Goal: Information Seeking & Learning: Learn about a topic

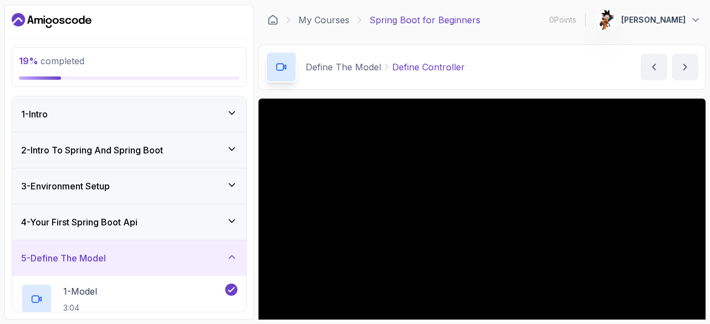
scroll to position [97, 0]
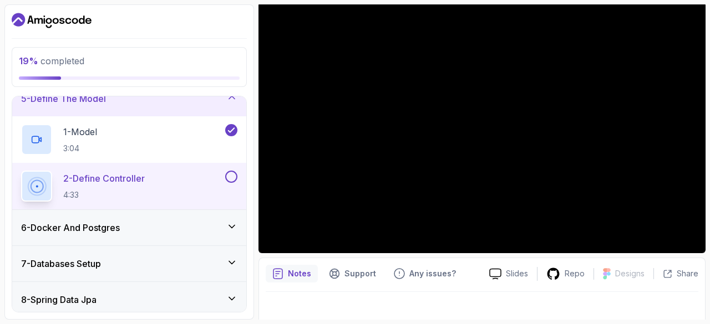
click at [155, 215] on div "6 - Docker And Postgres" at bounding box center [129, 227] width 234 height 35
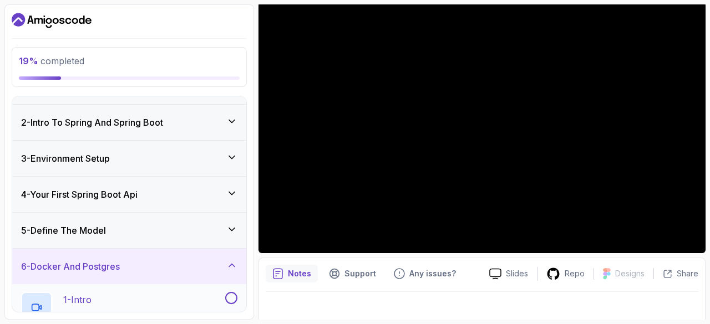
scroll to position [17, 0]
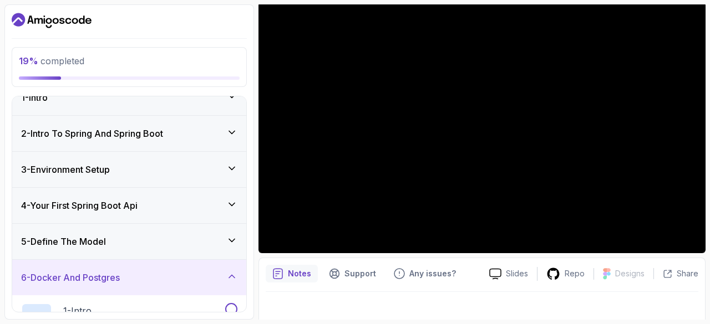
click at [150, 249] on div "5 - Define The Model" at bounding box center [129, 241] width 234 height 35
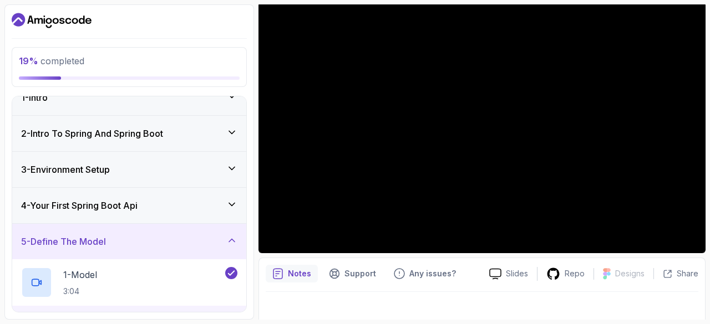
scroll to position [95, 0]
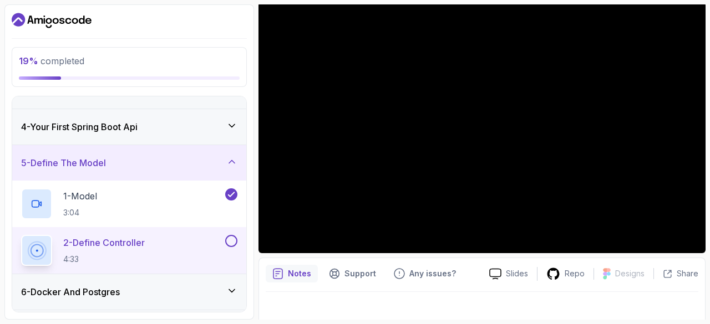
click at [168, 250] on div "2 - Define Controller 4:33" at bounding box center [122, 250] width 202 height 31
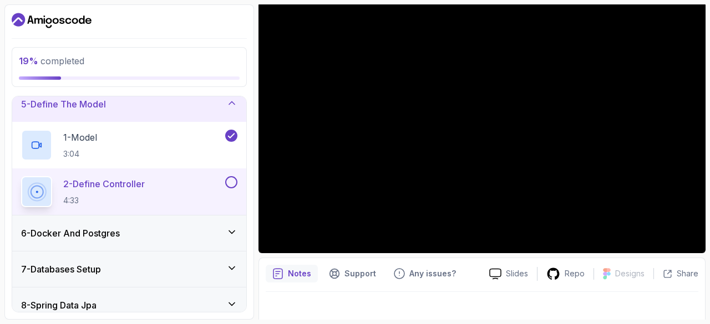
scroll to position [156, 0]
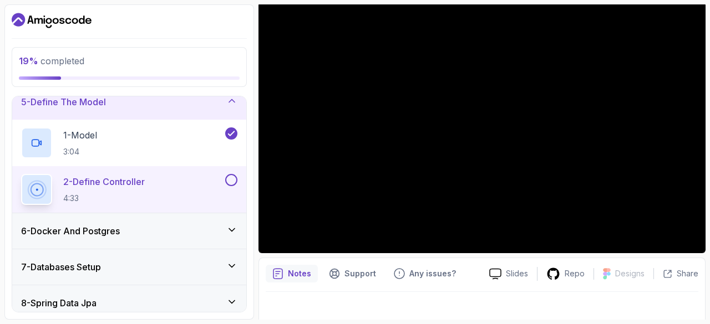
click at [159, 229] on div "6 - Docker And Postgres" at bounding box center [129, 231] width 216 height 13
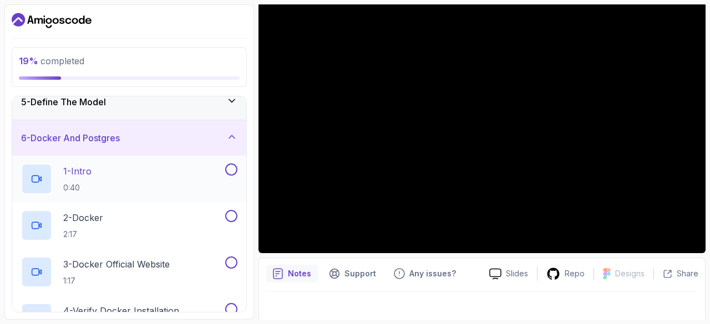
click at [112, 179] on div "1 - Intro 0:40" at bounding box center [122, 179] width 202 height 31
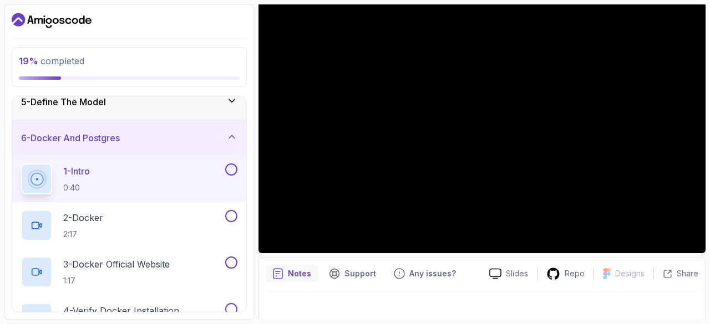
scroll to position [106, 0]
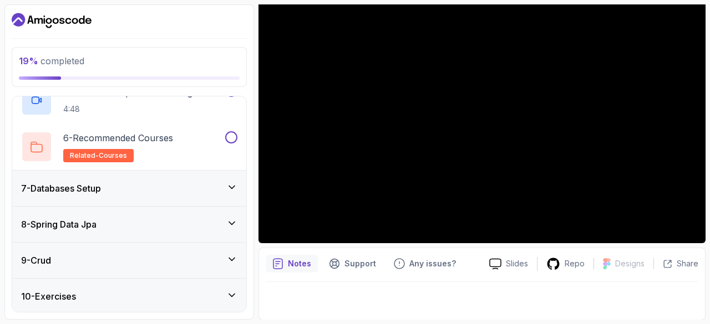
click at [199, 188] on div "7 - Databases Setup" at bounding box center [129, 188] width 216 height 13
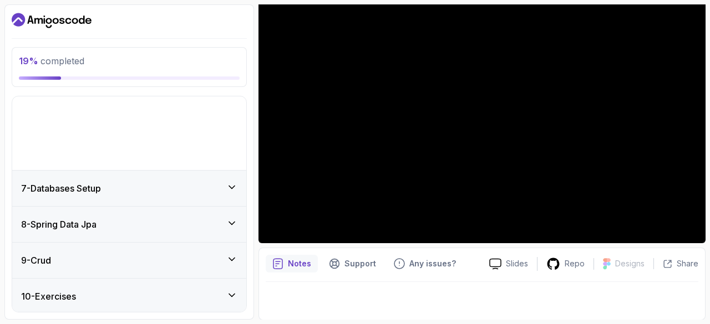
scroll to position [213, 0]
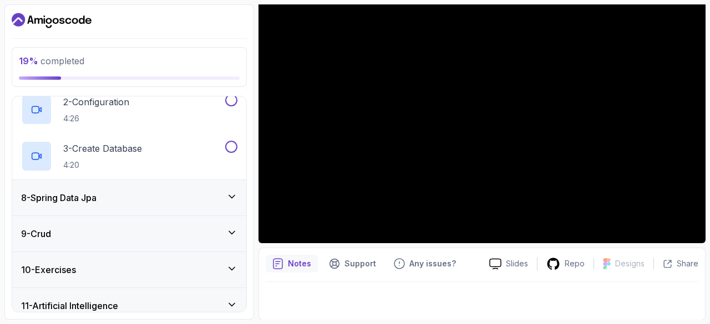
click at [184, 199] on div "8 - Spring Data Jpa" at bounding box center [129, 197] width 216 height 13
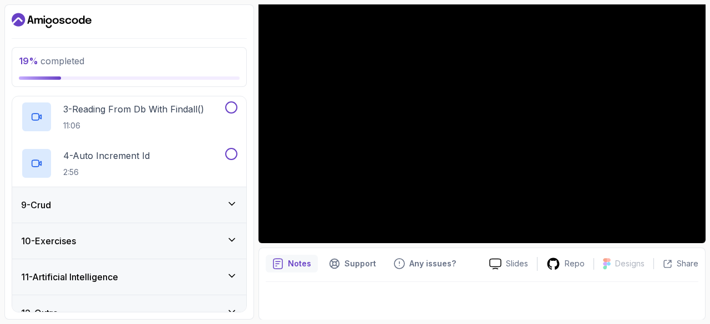
scroll to position [385, 0]
click at [169, 198] on div "9 - Crud" at bounding box center [129, 203] width 216 height 13
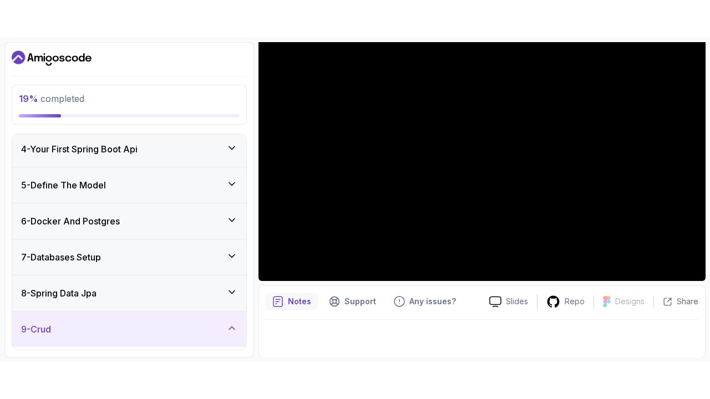
scroll to position [118, 0]
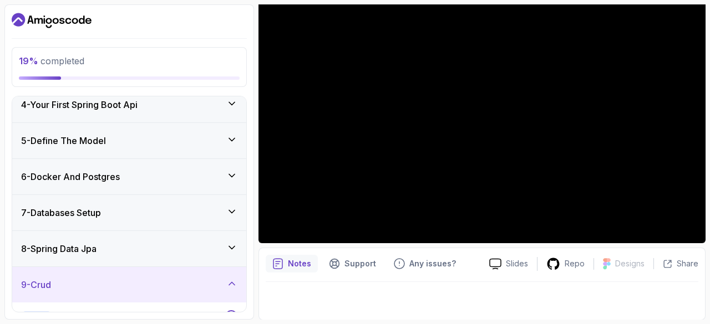
click at [221, 278] on div "9 - Crud" at bounding box center [129, 284] width 216 height 13
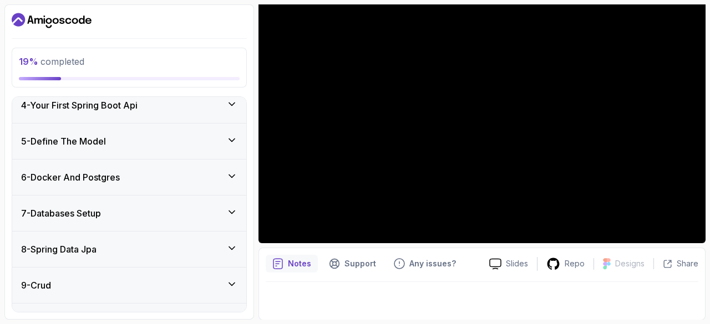
click at [230, 176] on icon at bounding box center [231, 176] width 11 height 11
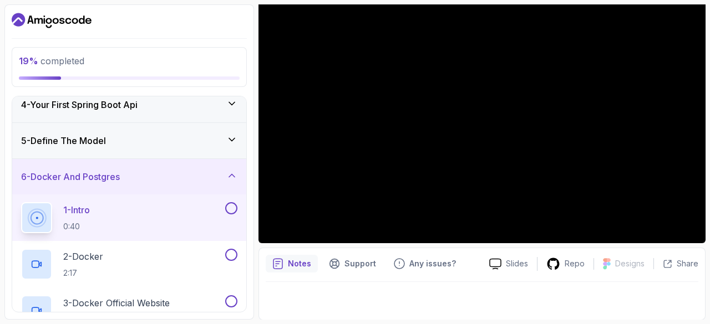
scroll to position [32, 0]
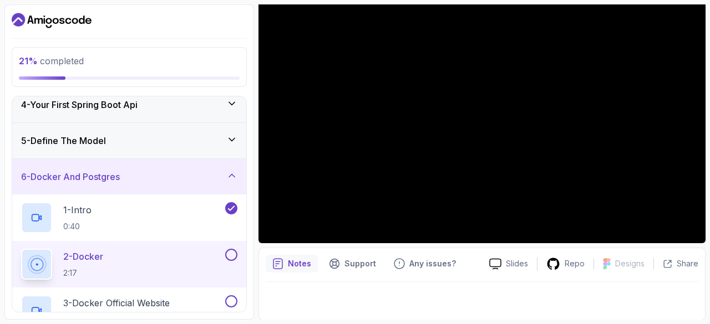
scroll to position [32, 0]
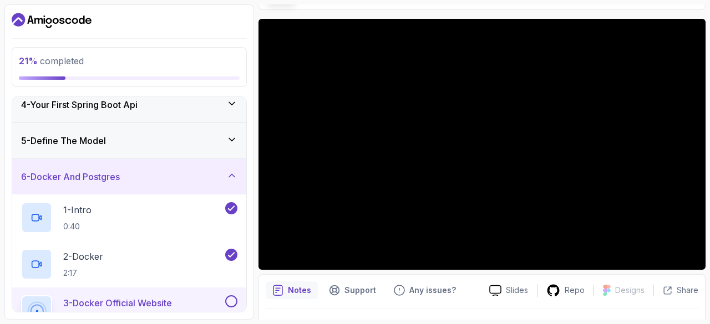
scroll to position [82, 0]
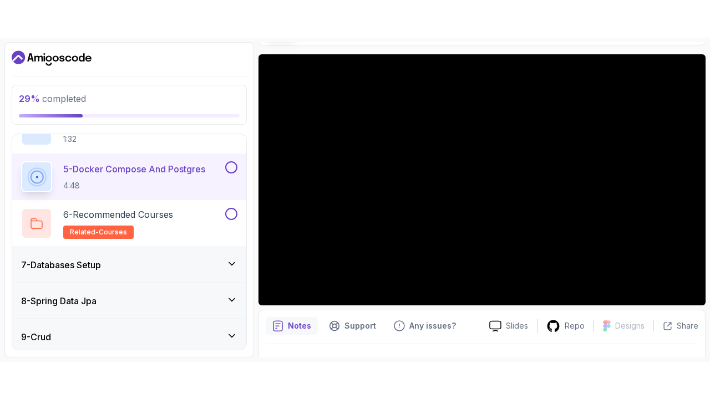
scroll to position [383, 0]
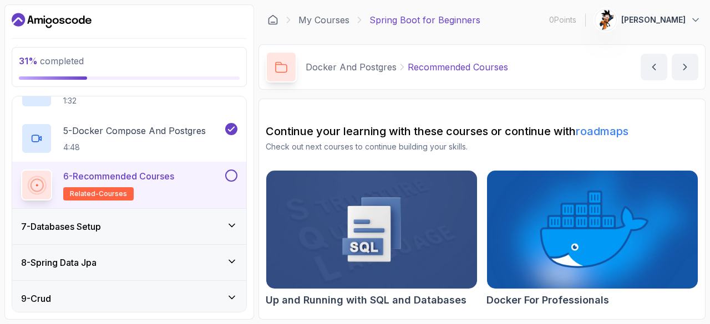
click at [191, 235] on div "7 - Databases Setup" at bounding box center [129, 226] width 234 height 35
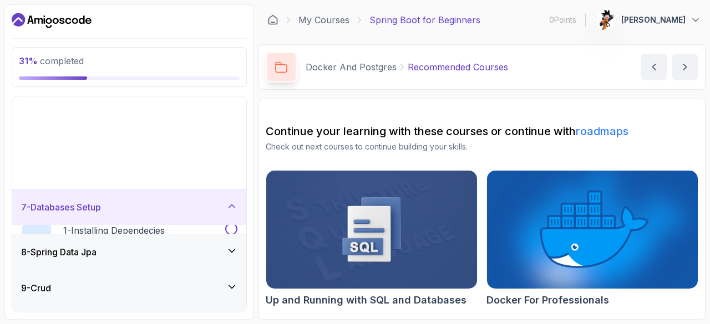
scroll to position [213, 0]
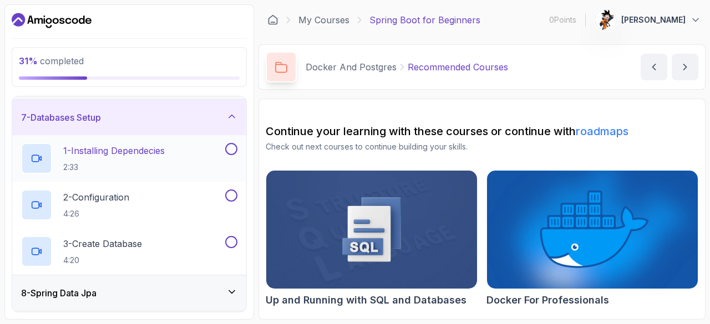
click at [174, 165] on div "1 - Installing Dependecies 2:33" at bounding box center [122, 158] width 202 height 31
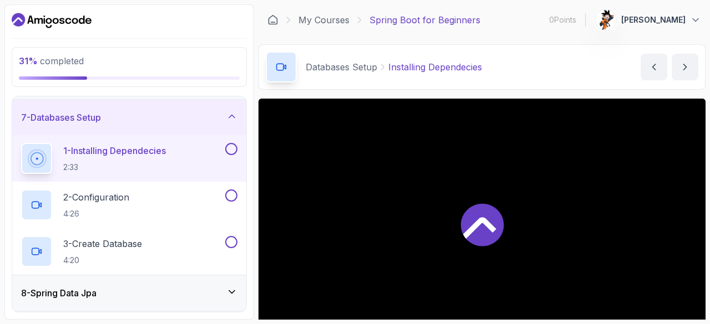
click at [226, 155] on button "1 - Installing Dependecies 2:33" at bounding box center [129, 158] width 216 height 31
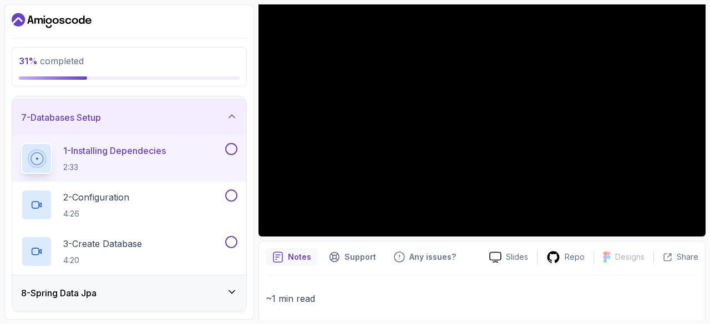
scroll to position [116, 0]
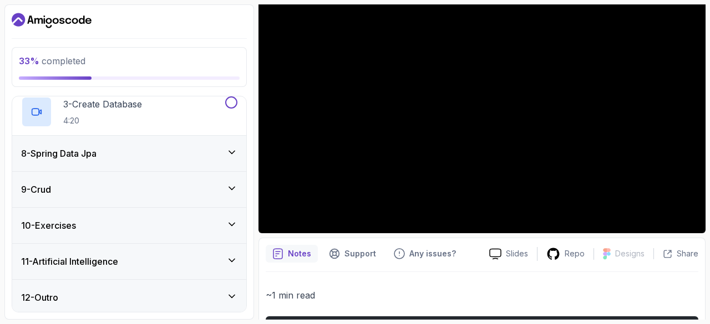
scroll to position [278, 0]
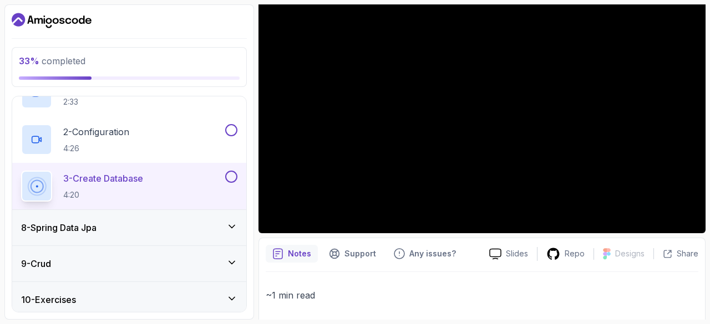
scroll to position [346, 0]
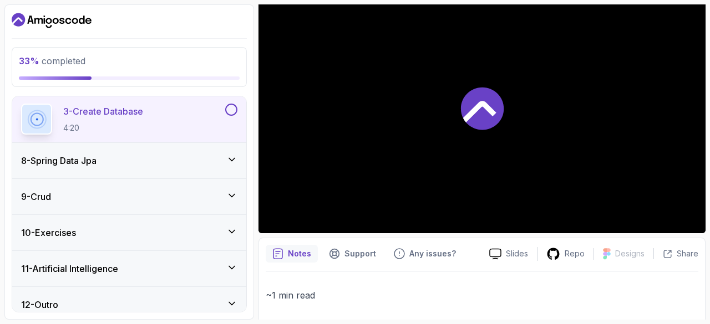
click at [181, 122] on div "3 - Create Database 4:20" at bounding box center [122, 119] width 202 height 31
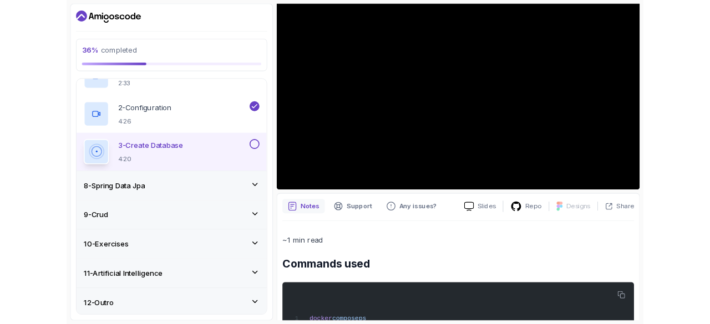
scroll to position [353, 0]
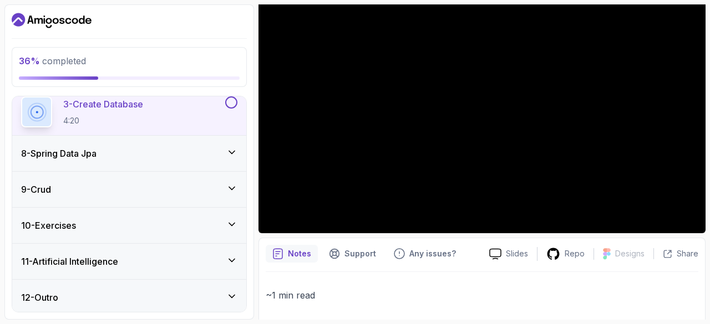
click at [146, 150] on div "8 - Spring Data Jpa" at bounding box center [129, 153] width 216 height 13
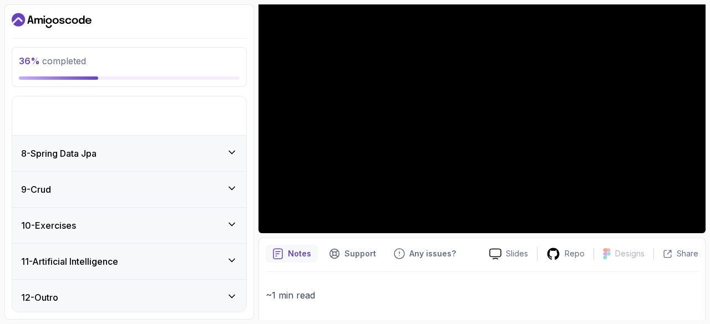
scroll to position [213, 0]
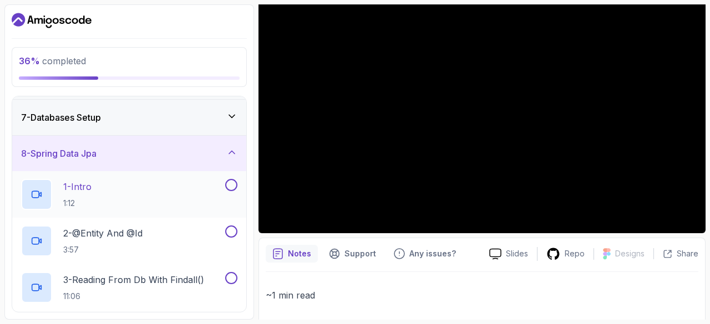
click at [141, 184] on div "1 - Intro 1:12" at bounding box center [122, 194] width 202 height 31
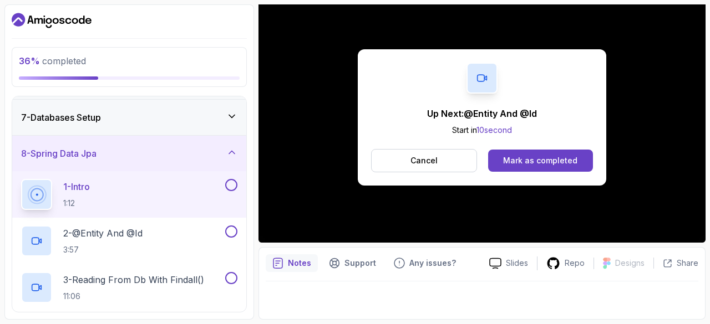
scroll to position [106, 0]
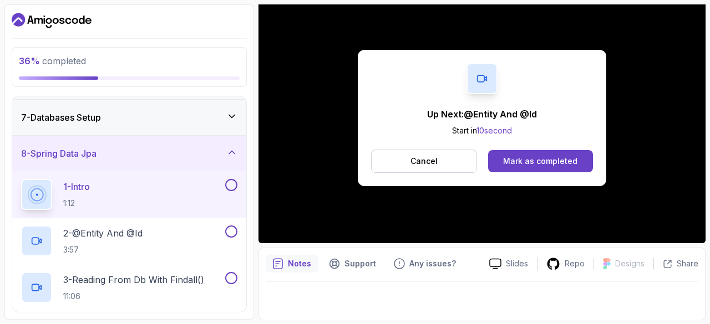
click at [134, 181] on div "1 - Intro 1:12" at bounding box center [122, 194] width 202 height 31
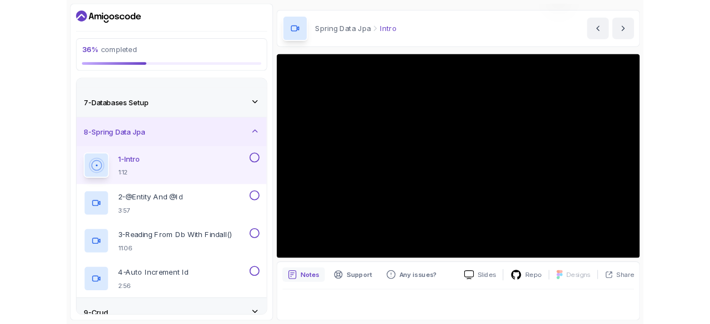
scroll to position [32, 0]
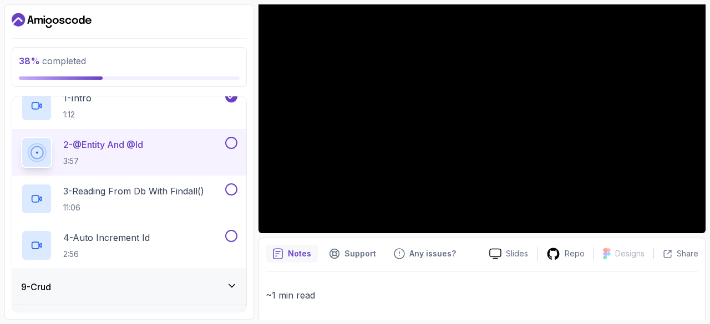
scroll to position [321, 0]
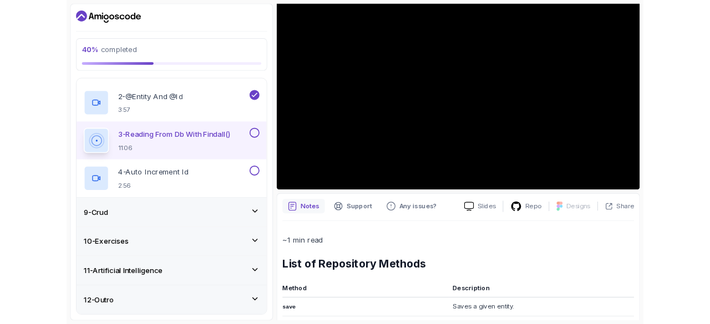
scroll to position [325, 0]
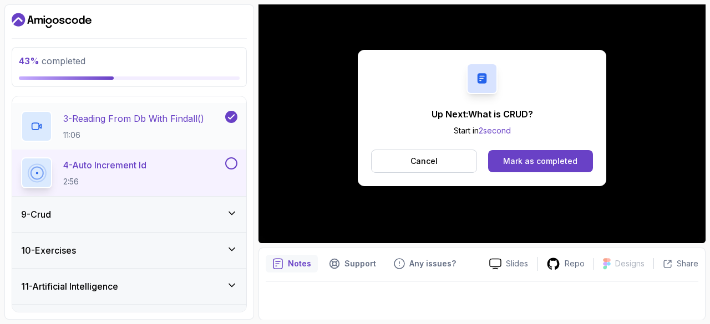
scroll to position [399, 0]
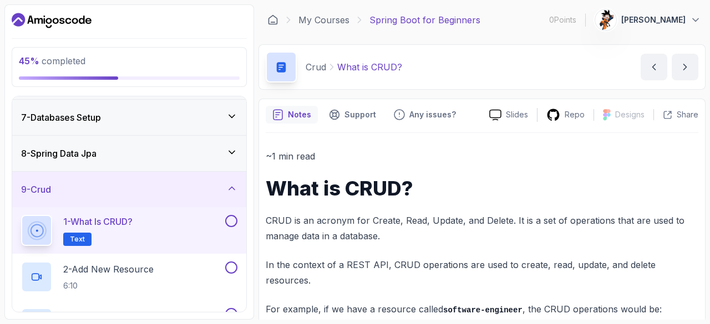
scroll to position [121, 0]
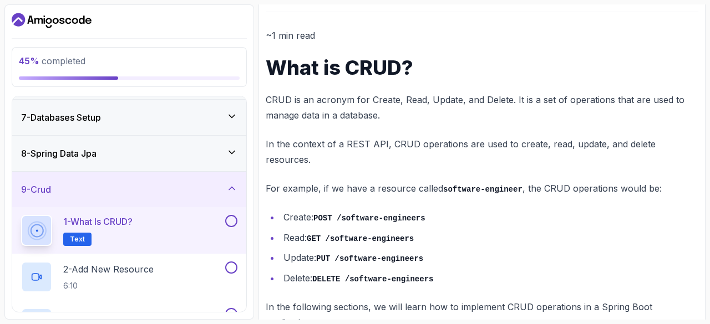
click at [148, 230] on div "1 - What is CRUD? Text" at bounding box center [122, 230] width 202 height 31
click at [161, 267] on div "2 - Add New Resource 6:10" at bounding box center [122, 277] width 202 height 31
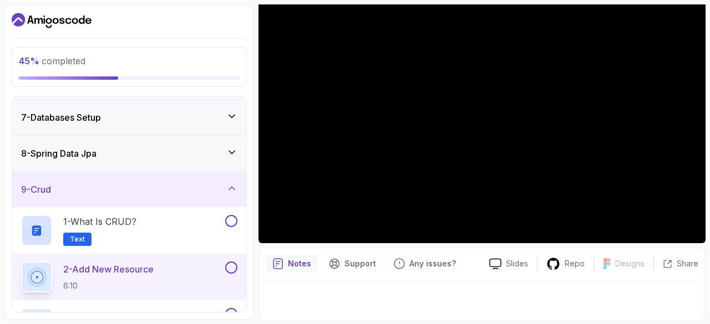
scroll to position [353, 0]
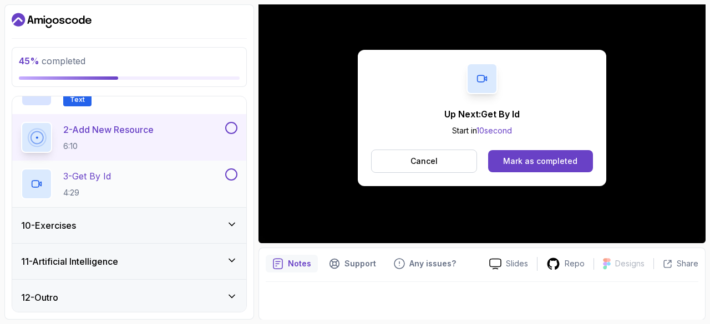
click at [183, 184] on div "3 - Get By Id 4:29" at bounding box center [122, 184] width 202 height 31
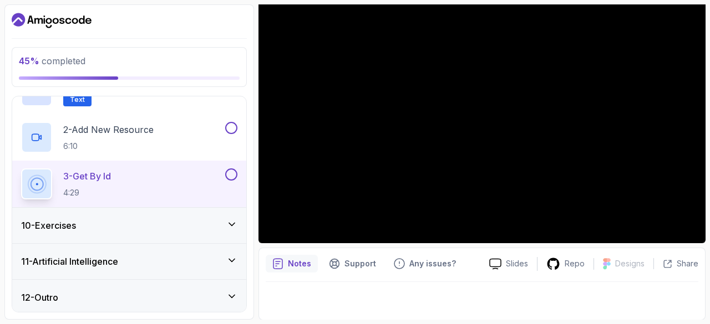
click at [190, 220] on div "10 - Exercises" at bounding box center [129, 225] width 216 height 13
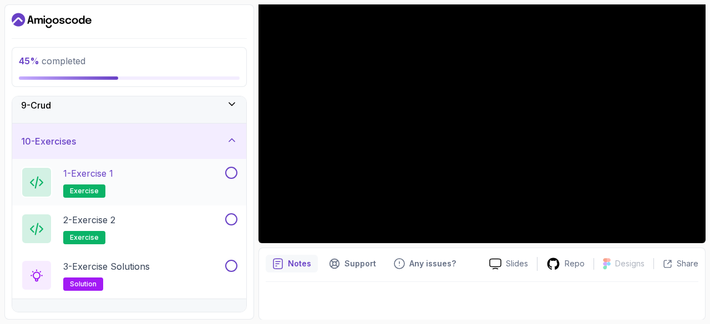
scroll to position [288, 0]
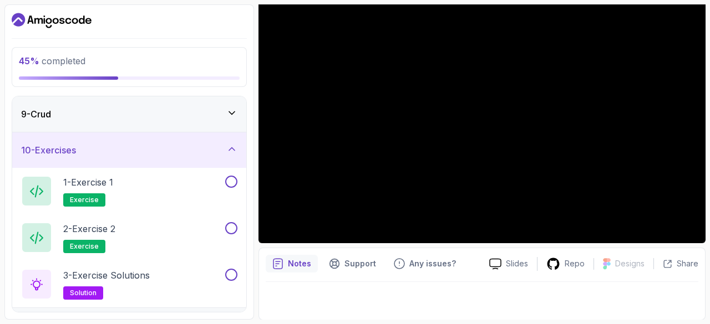
click at [220, 144] on div "10 - Exercises" at bounding box center [129, 150] width 216 height 13
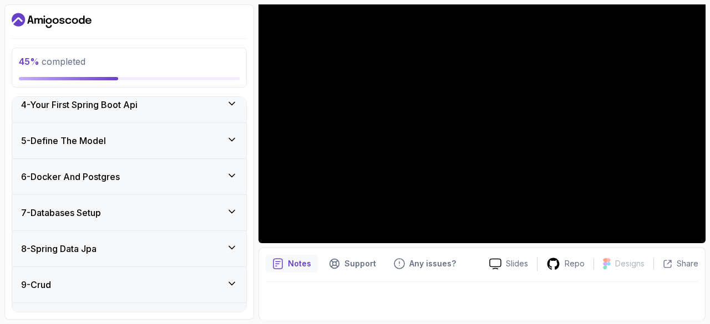
scroll to position [213, 0]
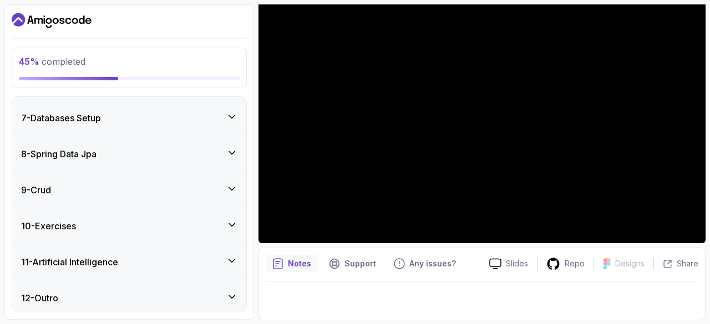
click at [169, 222] on div "10 - Exercises" at bounding box center [129, 226] width 216 height 13
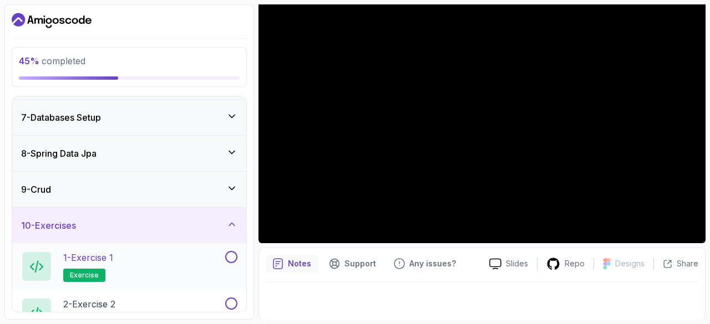
click at [175, 258] on div "1 - Exercise 1 exercise" at bounding box center [122, 266] width 202 height 31
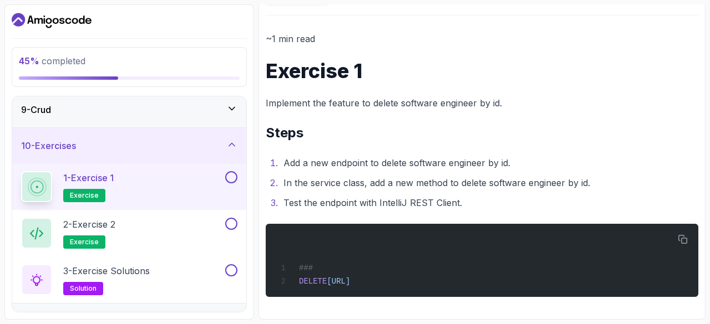
scroll to position [295, 0]
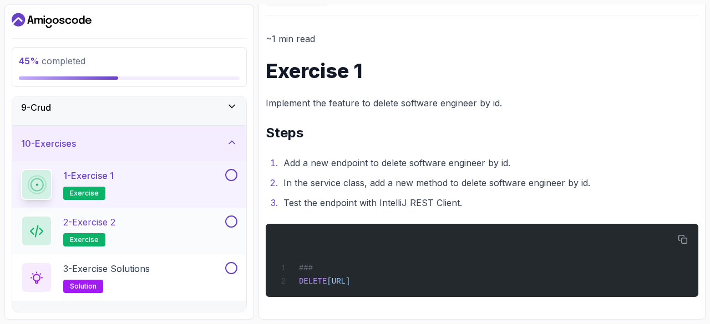
click at [189, 220] on div "2 - Exercise 2 exercise" at bounding box center [122, 231] width 202 height 31
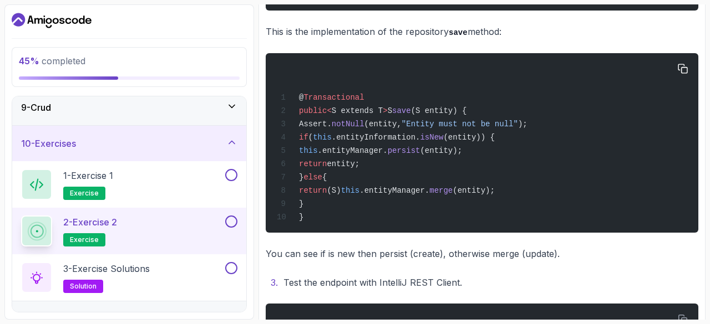
scroll to position [390, 0]
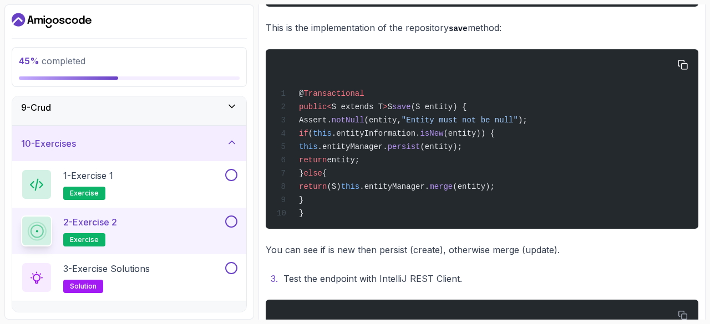
click at [361, 107] on span "S extends T" at bounding box center [357, 107] width 51 height 9
click at [369, 98] on div "@ Transactional public < S extends T > S save (S entity) { Assert. notNull (ent…" at bounding box center [482, 139] width 415 height 166
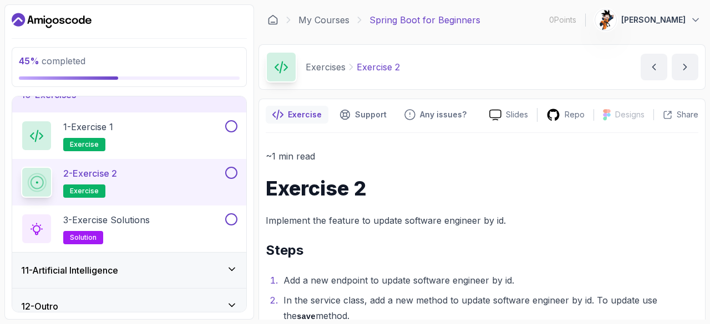
scroll to position [344, 0]
click at [141, 235] on h2 "3 - Exercise Solutions solution" at bounding box center [106, 229] width 87 height 31
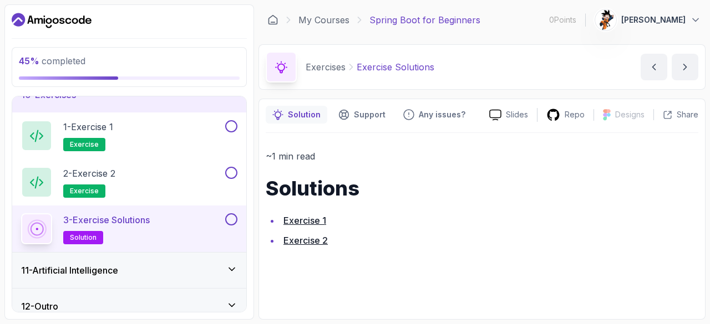
click at [312, 219] on link "Exercise 1" at bounding box center [304, 220] width 43 height 11
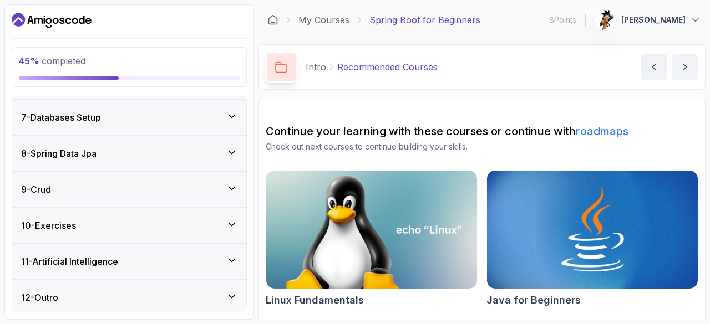
scroll to position [306, 0]
click at [97, 269] on div "11 - Artificial Intelligence" at bounding box center [129, 261] width 234 height 35
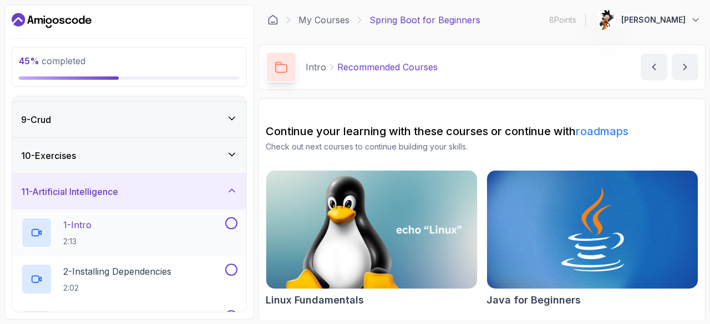
scroll to position [281, 0]
click at [128, 248] on div "1 - Intro 2:13" at bounding box center [129, 234] width 234 height 47
click at [229, 221] on button at bounding box center [231, 225] width 12 height 12
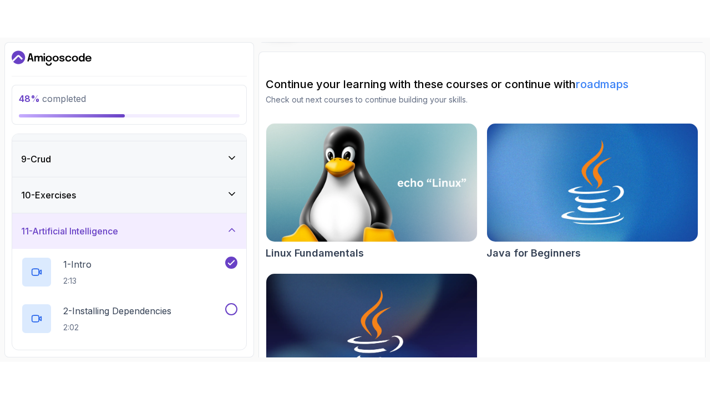
scroll to position [85, 0]
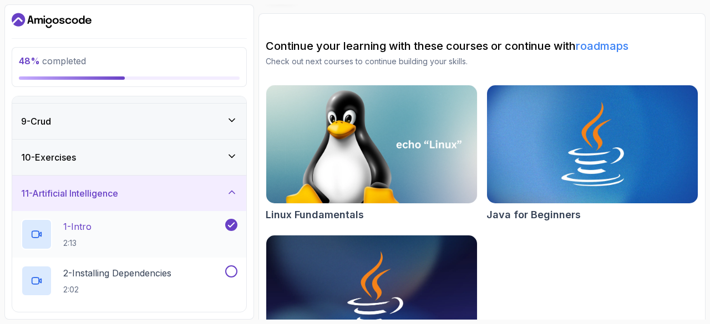
click at [221, 225] on div "1 - Intro 2:13" at bounding box center [122, 234] width 202 height 31
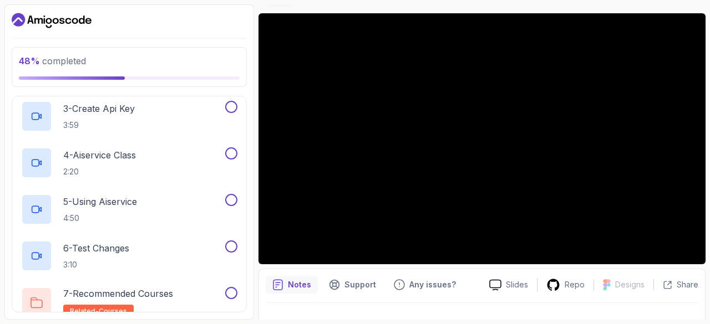
scroll to position [539, 0]
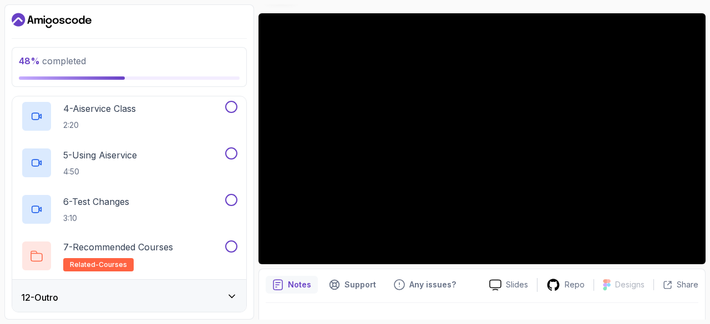
click at [123, 299] on div "12 - Outro" at bounding box center [129, 297] width 216 height 13
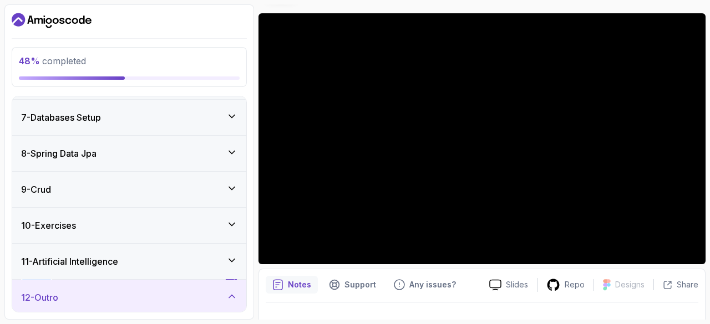
scroll to position [306, 0]
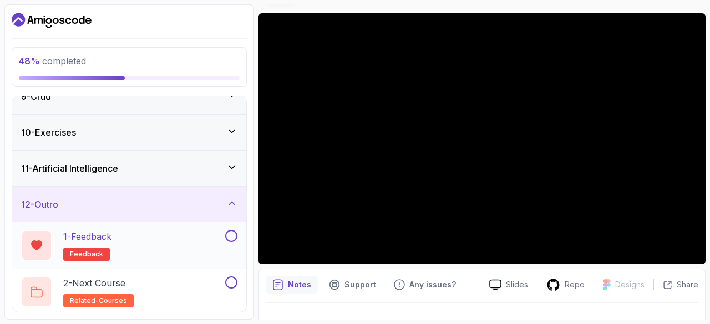
click at [149, 237] on div "1 - Feedback feedback" at bounding box center [122, 245] width 202 height 31
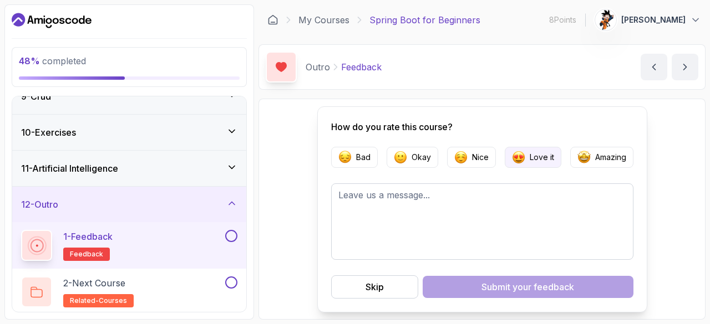
click at [551, 155] on p "Love it" at bounding box center [542, 157] width 24 height 11
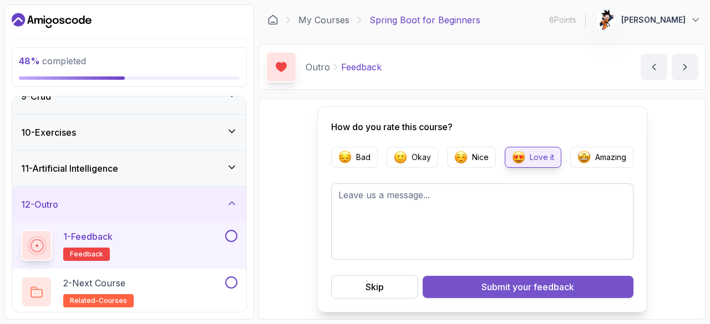
click at [444, 295] on button "Submit your feedback" at bounding box center [528, 287] width 211 height 22
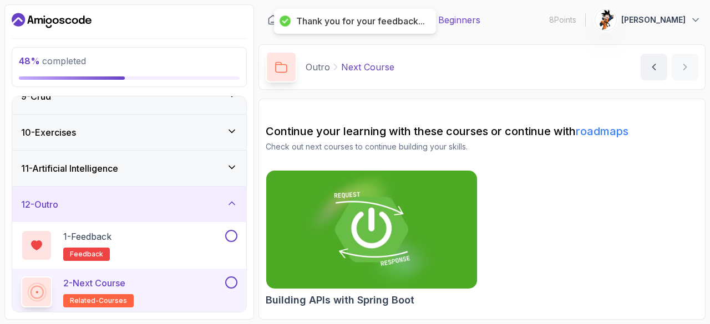
click at [387, 221] on img at bounding box center [371, 230] width 221 height 124
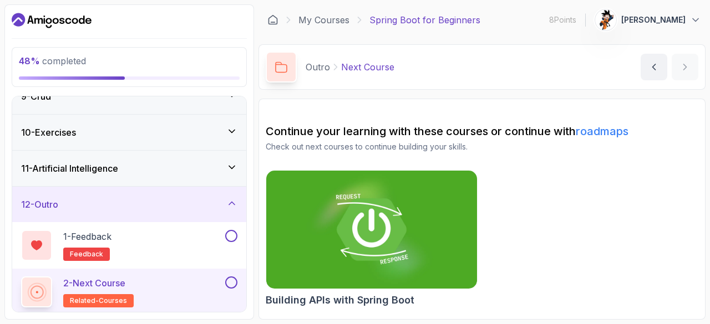
click at [612, 120] on section "Continue your learning with these courses or continue with roadmaps Check out n…" at bounding box center [481, 209] width 447 height 221
click at [606, 125] on link "roadmaps" at bounding box center [602, 131] width 53 height 13
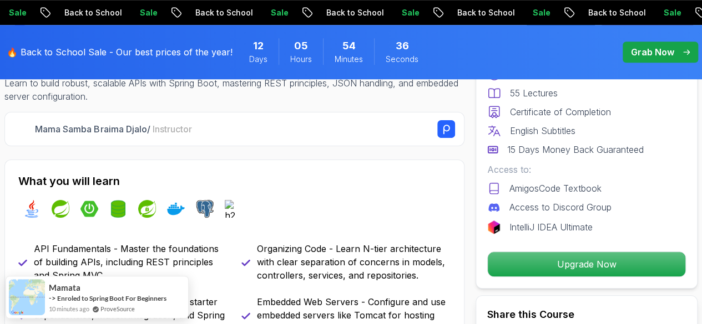
scroll to position [368, 0]
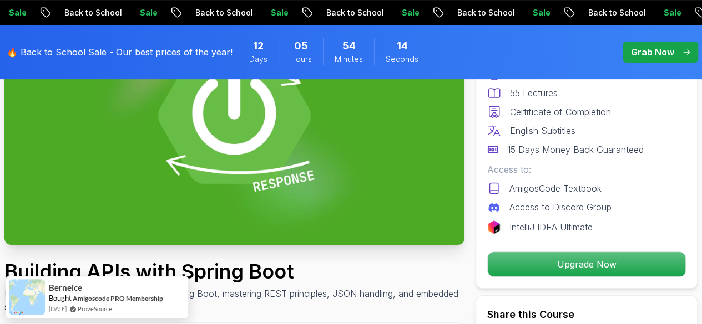
scroll to position [143, 0]
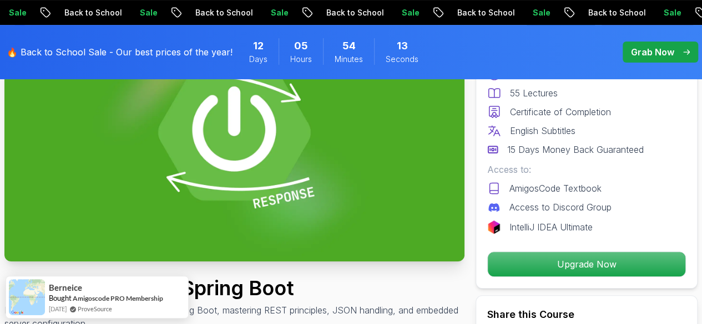
click at [239, 176] on img at bounding box center [234, 132] width 460 height 258
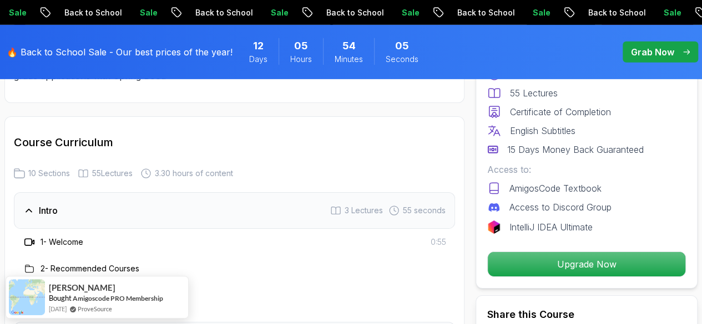
scroll to position [1826, 0]
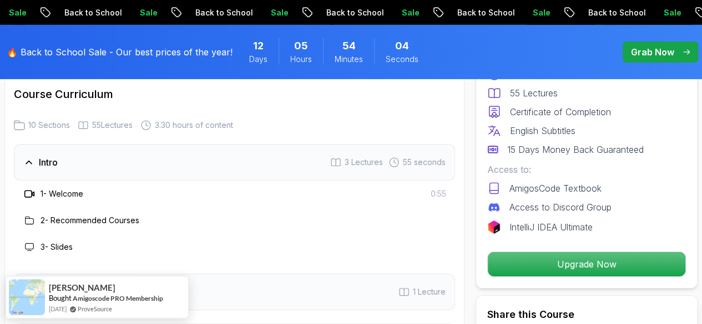
click at [150, 176] on div "Intro 3 Lectures 55 seconds" at bounding box center [234, 162] width 441 height 37
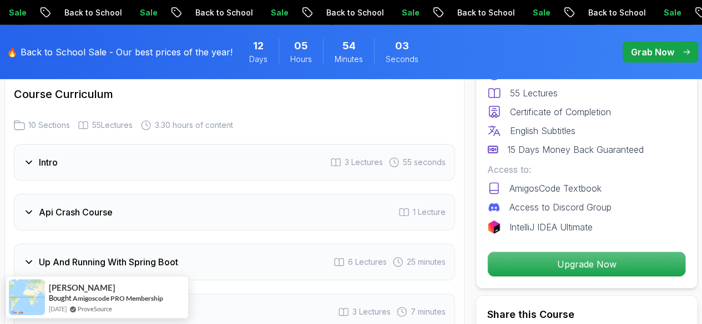
click at [224, 177] on div "Intro 3 Lectures 55 seconds" at bounding box center [234, 162] width 441 height 37
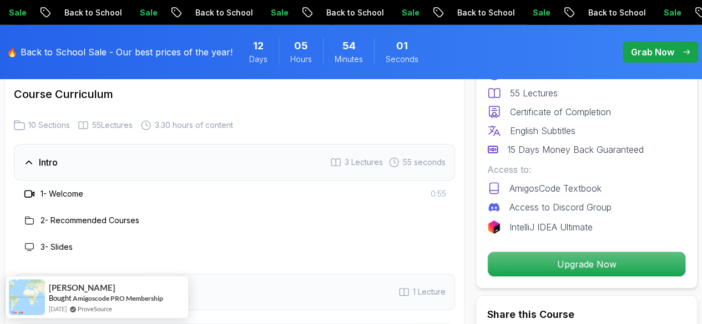
click at [66, 189] on h3 "1 - Welcome" at bounding box center [61, 194] width 43 height 11
click at [29, 194] on icon at bounding box center [29, 194] width 11 height 11
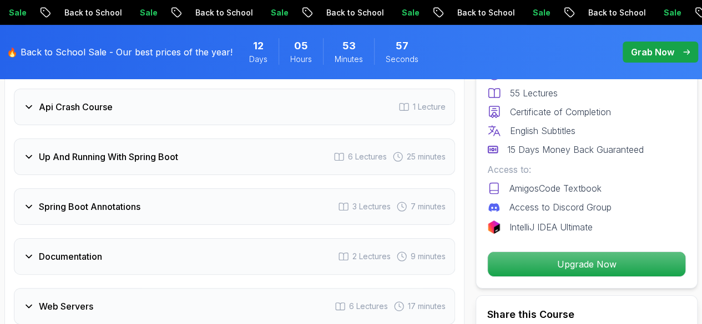
scroll to position [2004, 0]
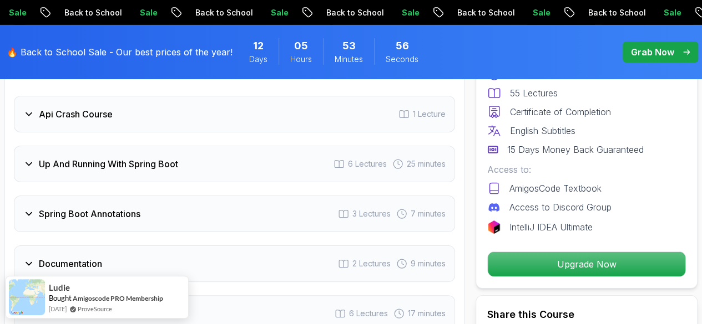
click at [359, 135] on div "Intro 3 Lectures 55 seconds 1 - Welcome 0:55 2 - Recommended Courses 3 - Slides…" at bounding box center [234, 249] width 441 height 566
click at [351, 163] on span "6 Lectures" at bounding box center [367, 164] width 39 height 11
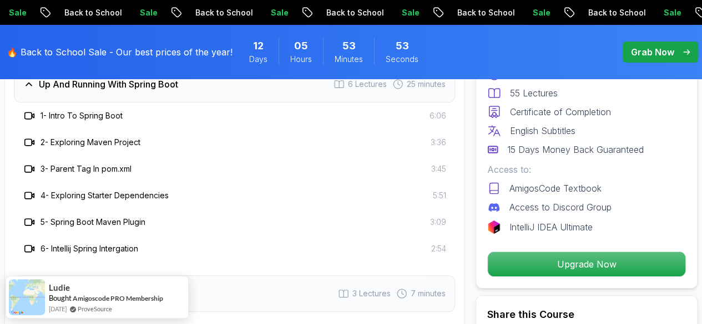
click at [51, 143] on h3 "2 - Exploring Maven Project" at bounding box center [90, 142] width 100 height 11
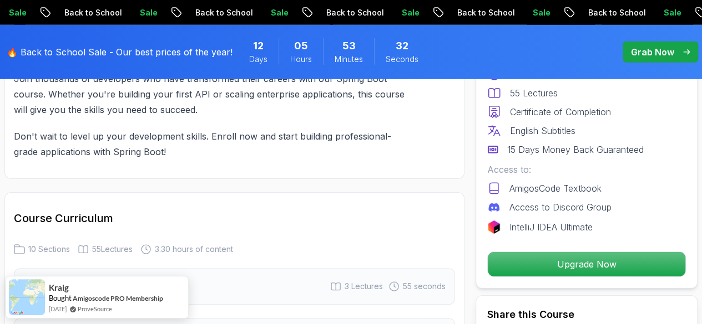
scroll to position [1776, 0]
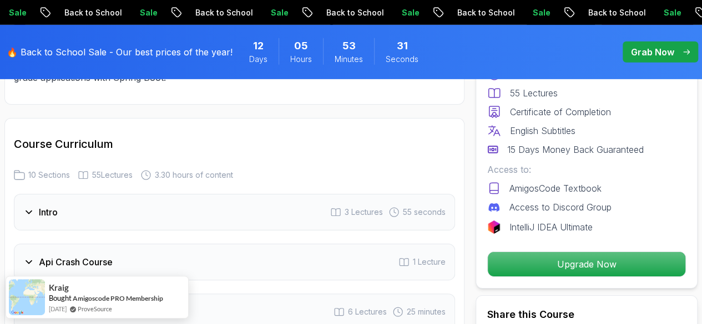
click at [272, 219] on div "Intro 3 Lectures 55 seconds" at bounding box center [234, 212] width 441 height 37
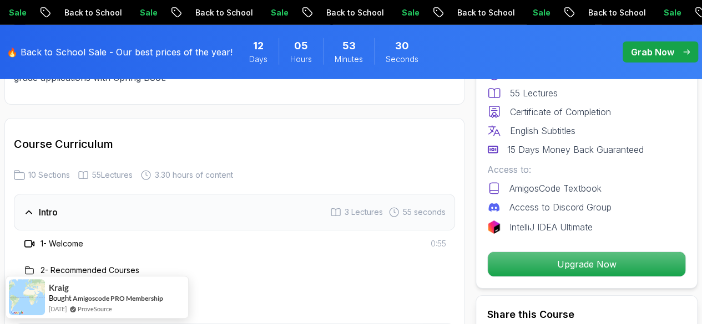
click at [216, 214] on div "Intro 3 Lectures 55 seconds" at bounding box center [234, 212] width 441 height 37
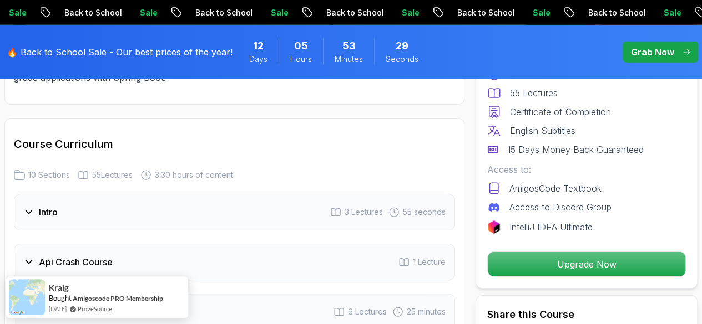
click at [357, 207] on span "3 Lectures" at bounding box center [363, 212] width 38 height 11
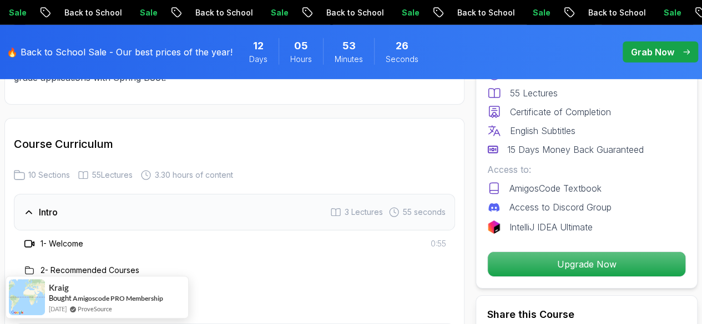
click at [66, 241] on h3 "1 - Welcome" at bounding box center [61, 244] width 43 height 11
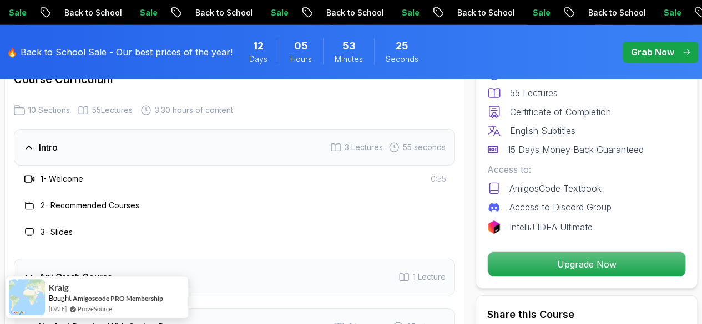
scroll to position [1842, 0]
click at [97, 206] on h3 "2 - Recommended Courses" at bounding box center [89, 205] width 99 height 11
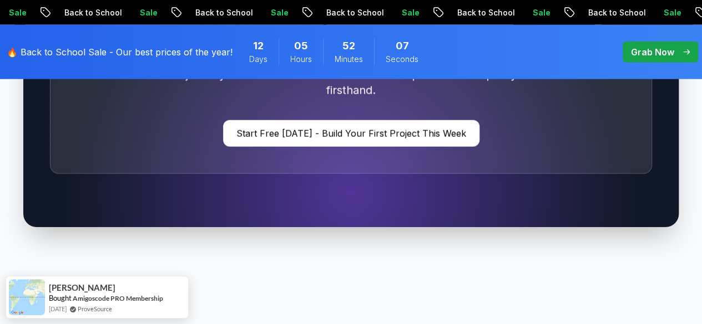
scroll to position [3461, 0]
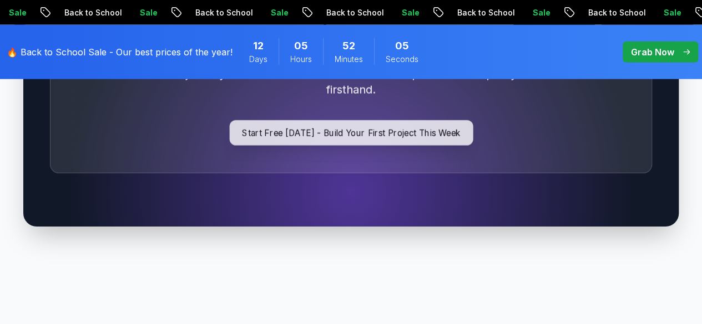
click at [323, 123] on p "Start Free [DATE] - Build Your First Project This Week" at bounding box center [350, 133] width 243 height 26
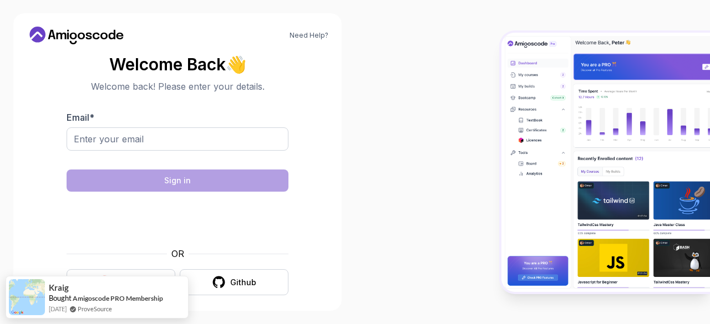
scroll to position [8, 0]
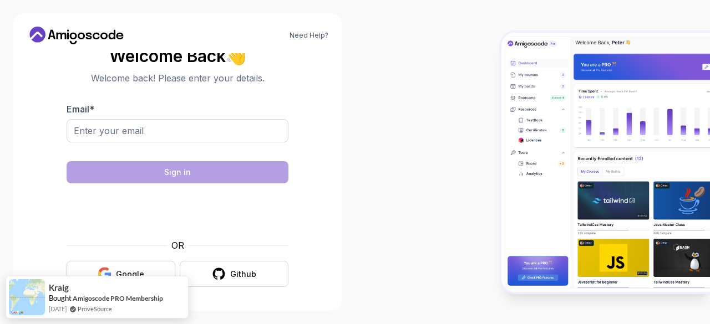
click at [135, 268] on button "Google" at bounding box center [121, 274] width 109 height 26
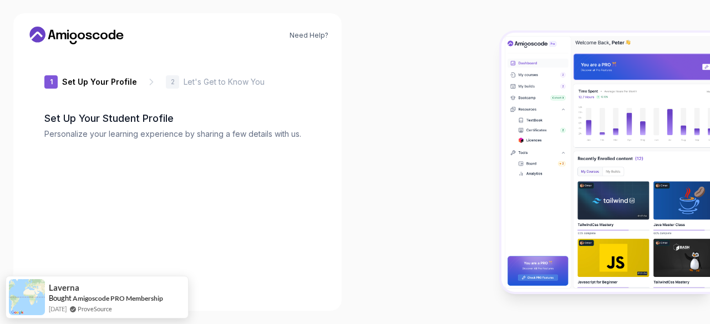
type input "zestyquokkacb613"
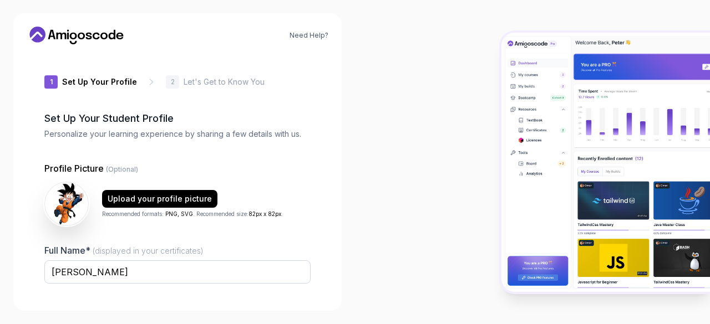
click at [148, 78] on icon at bounding box center [151, 82] width 11 height 11
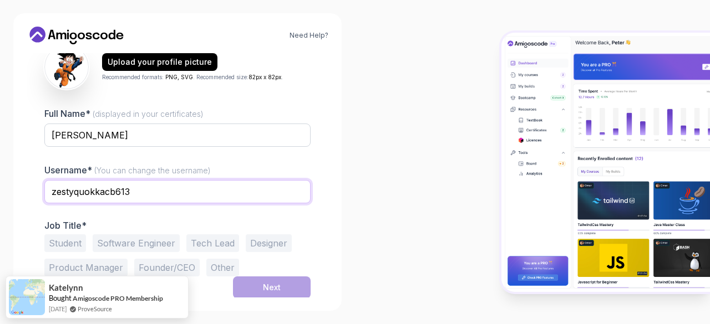
click at [187, 187] on input "zestyquokkacb613" at bounding box center [177, 191] width 266 height 23
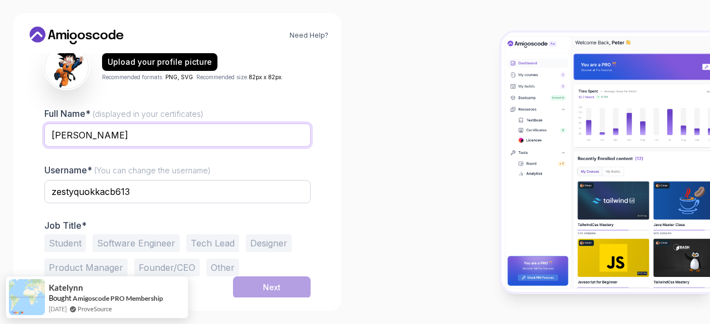
click at [198, 134] on input "sujay kumar" at bounding box center [177, 135] width 266 height 23
click at [311, 87] on div "1 Set Up Your Profile 1 Set Up Your Profile 2 Let's Get to Know You Set Up Your…" at bounding box center [178, 38] width 302 height 245
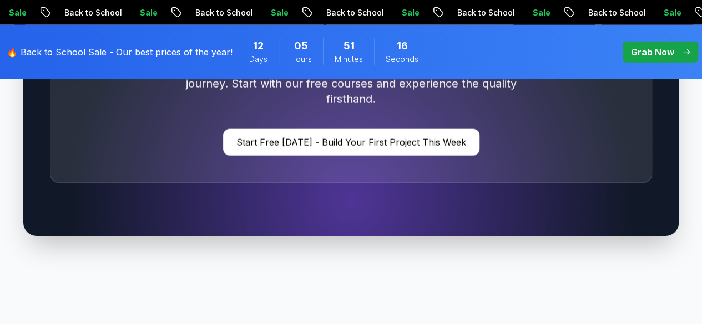
scroll to position [3461, 0]
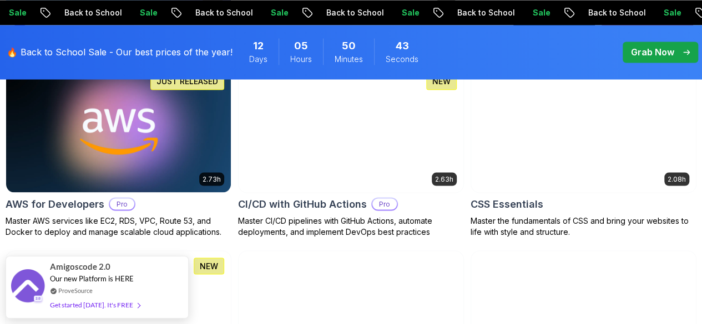
scroll to position [967, 0]
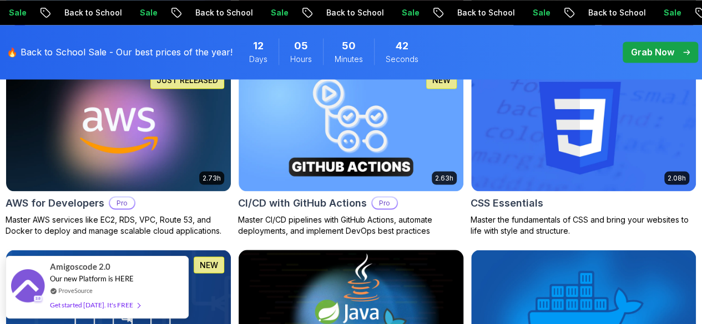
click at [444, 247] on img at bounding box center [351, 313] width 236 height 132
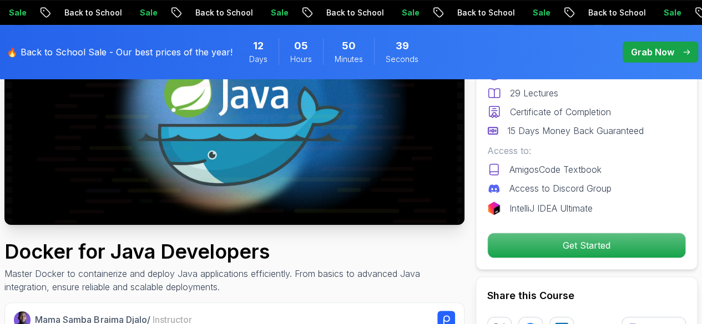
scroll to position [179, 0]
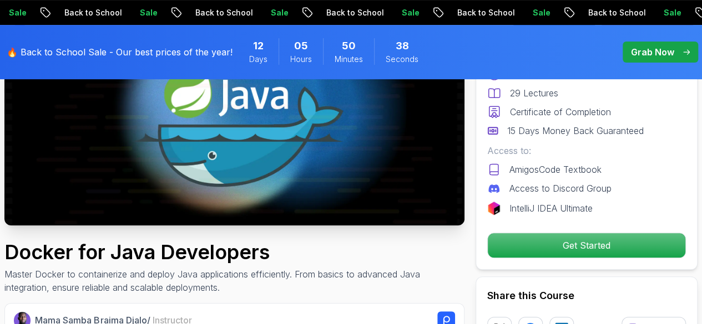
click at [294, 151] on img at bounding box center [234, 96] width 460 height 258
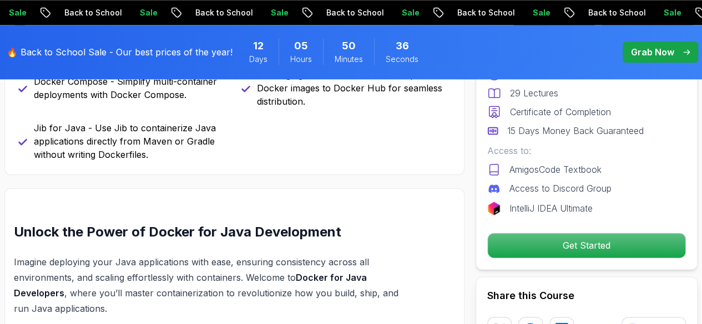
scroll to position [655, 0]
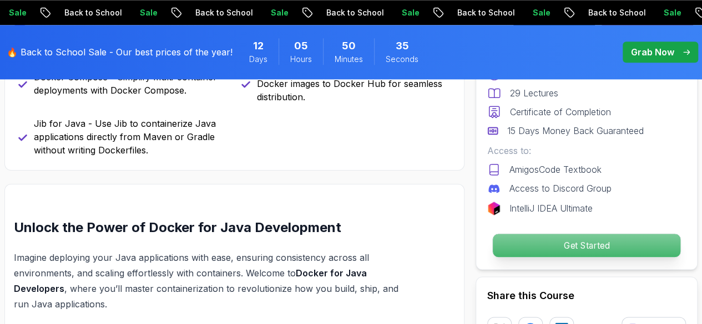
click at [521, 240] on p "Get Started" at bounding box center [586, 245] width 187 height 23
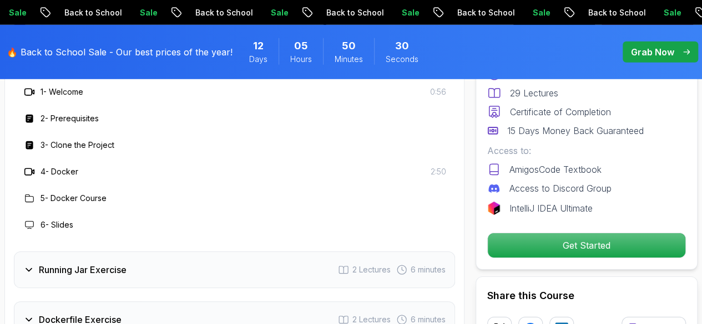
scroll to position [1641, 0]
click at [189, 253] on div "Running Jar Exercise 2 Lectures 6 minutes" at bounding box center [234, 271] width 441 height 37
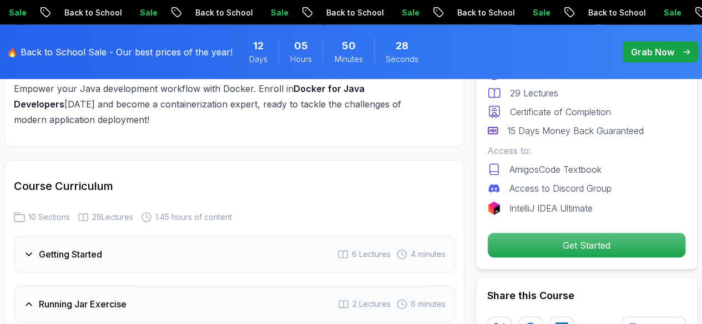
scroll to position [1445, 0]
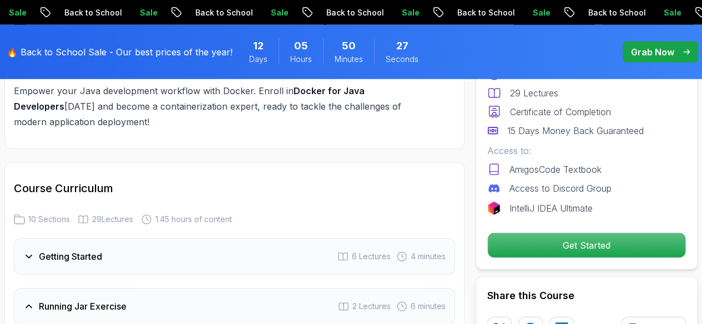
click at [79, 250] on h3 "Getting Started" at bounding box center [70, 256] width 63 height 13
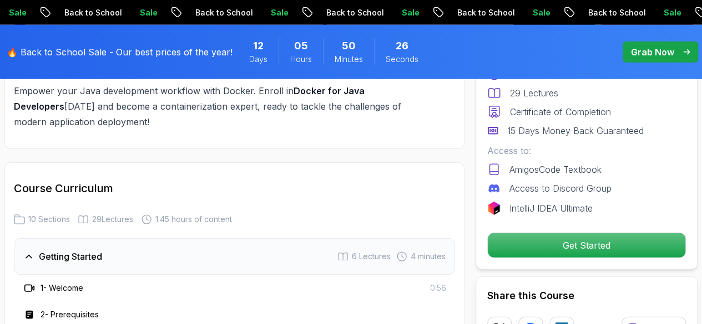
click at [52, 283] on h3 "1 - Welcome" at bounding box center [61, 288] width 43 height 11
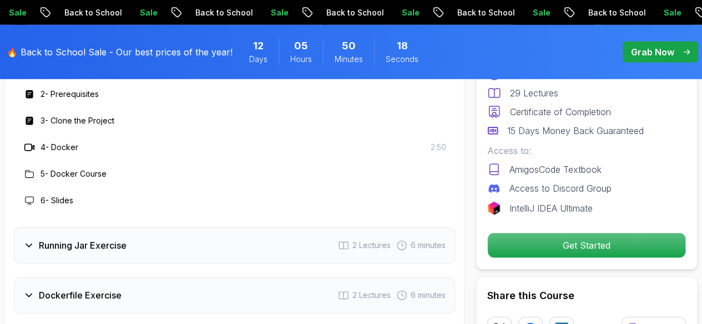
scroll to position [1675, 0]
